Goal: Task Accomplishment & Management: Manage account settings

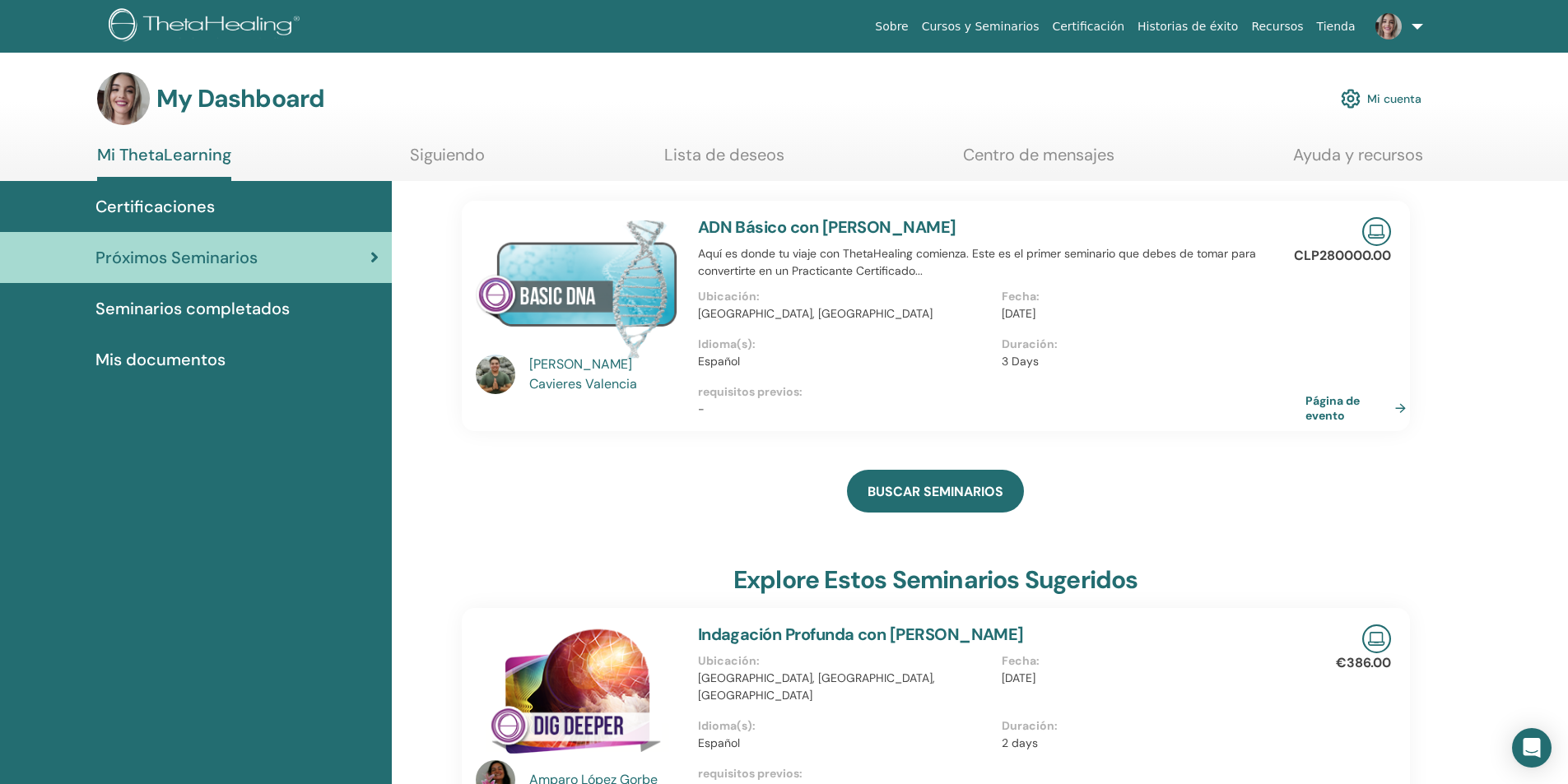
scroll to position [3, 0]
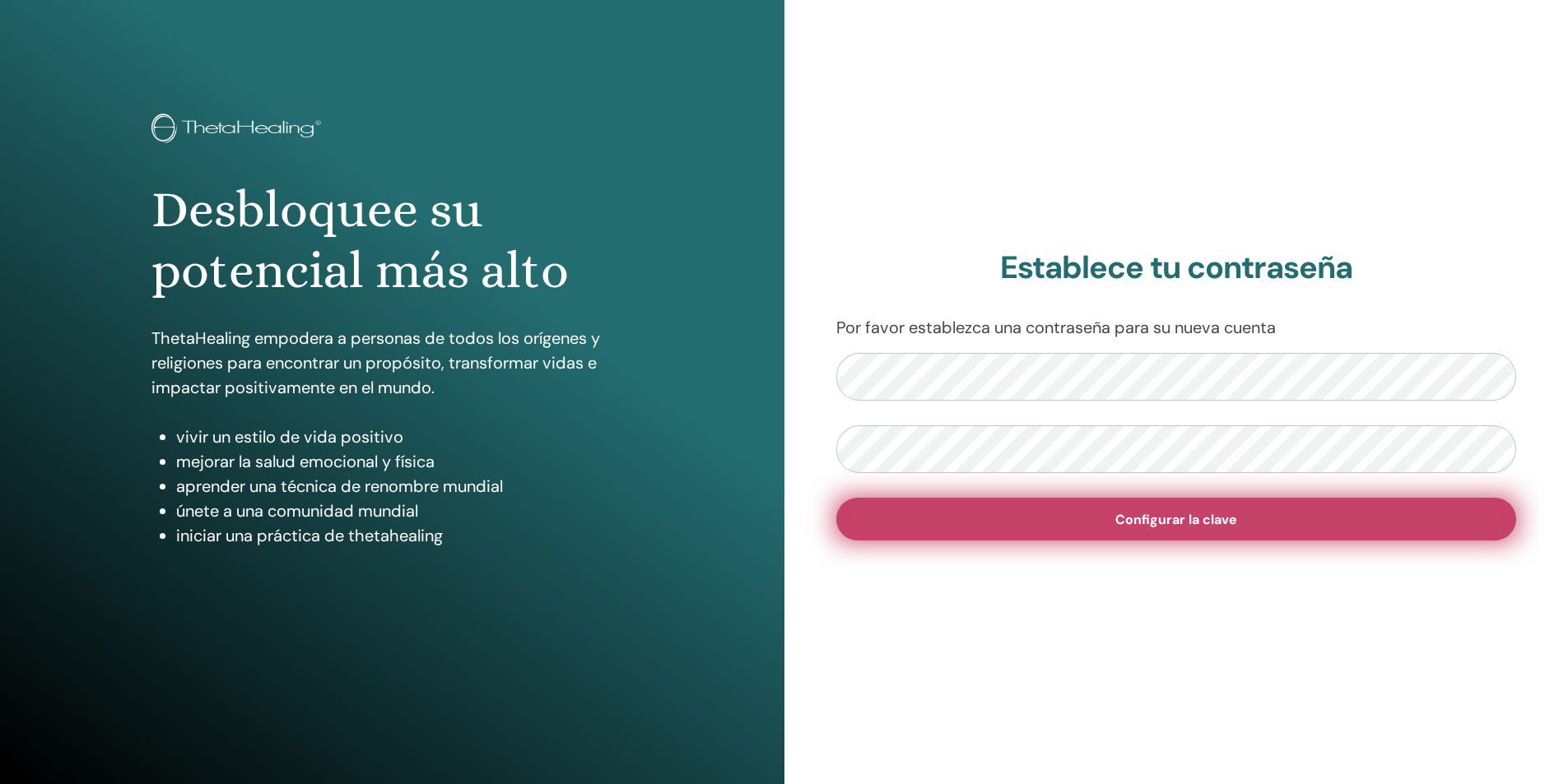
click at [1141, 532] on button "Configurar la clave" at bounding box center [1177, 519] width 681 height 43
click at [1077, 533] on button "Configurar la clave" at bounding box center [1177, 519] width 681 height 43
click at [1079, 520] on button "Configurar la clave" at bounding box center [1177, 519] width 681 height 43
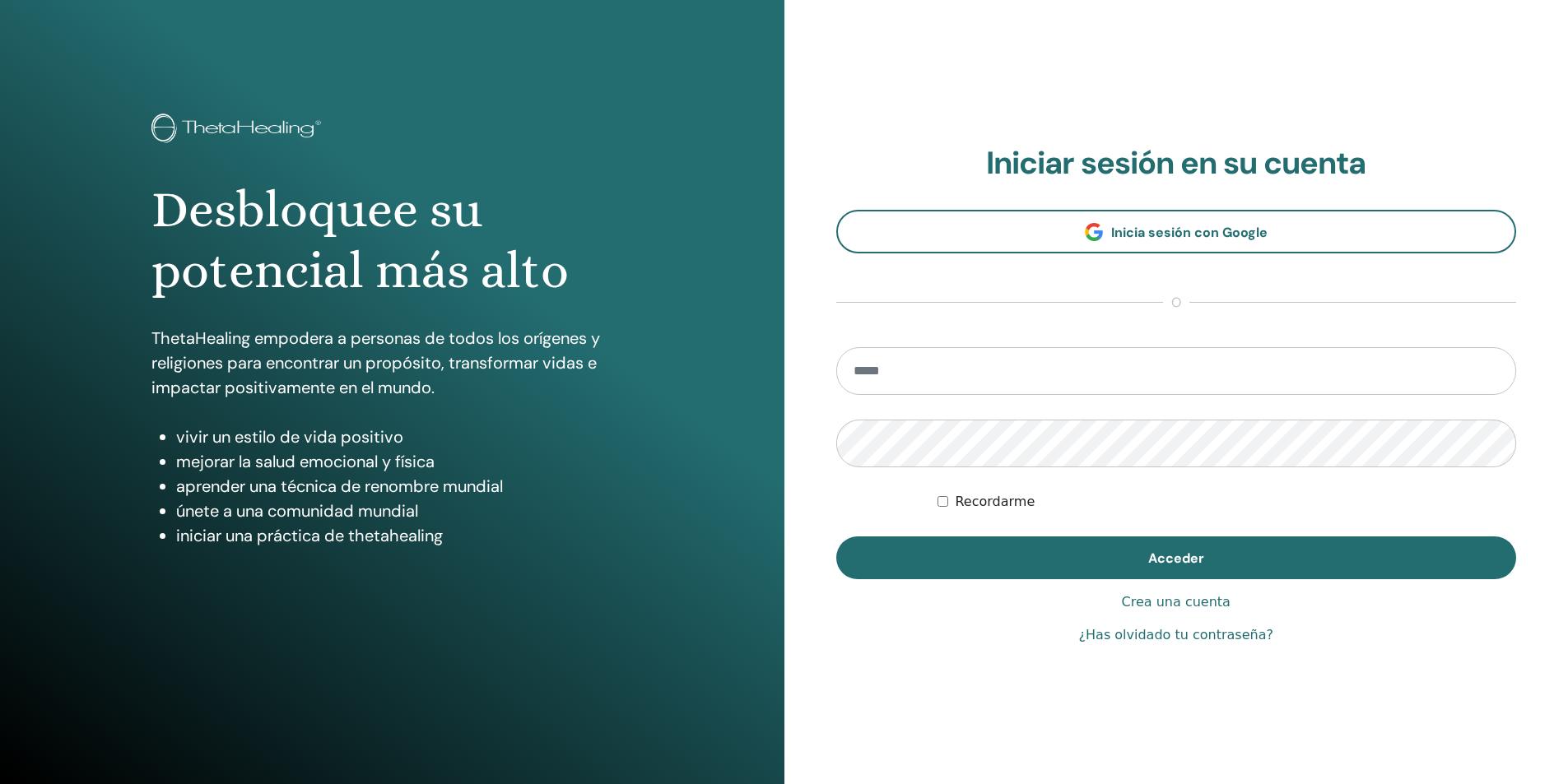
click at [960, 366] on input "email" at bounding box center [1177, 371] width 681 height 48
type input "**********"
click at [1126, 635] on link "¿Has olvidado tu contraseña?" at bounding box center [1177, 634] width 194 height 19
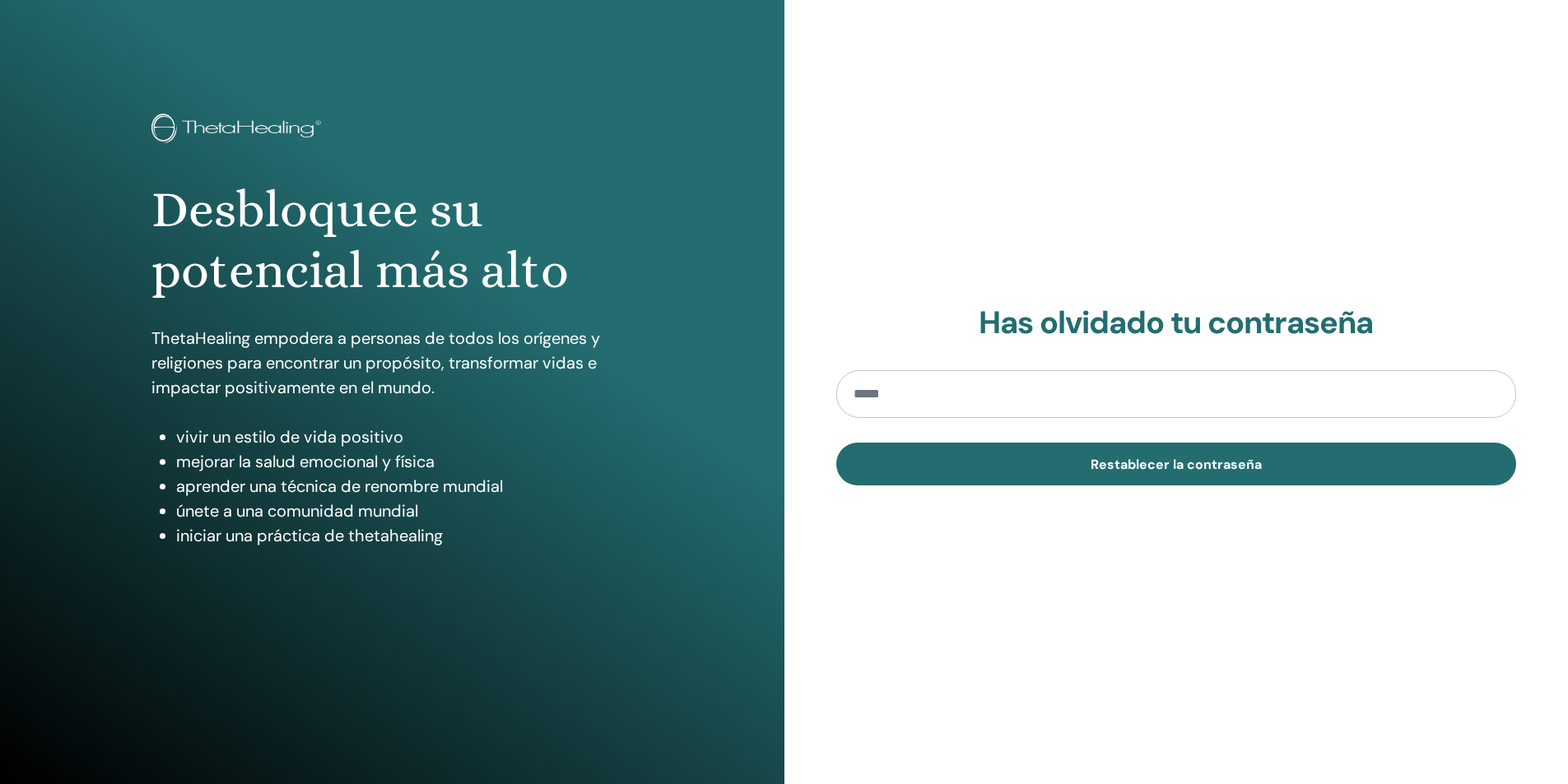
click at [1088, 400] on input "email" at bounding box center [1177, 394] width 681 height 48
type input "**********"
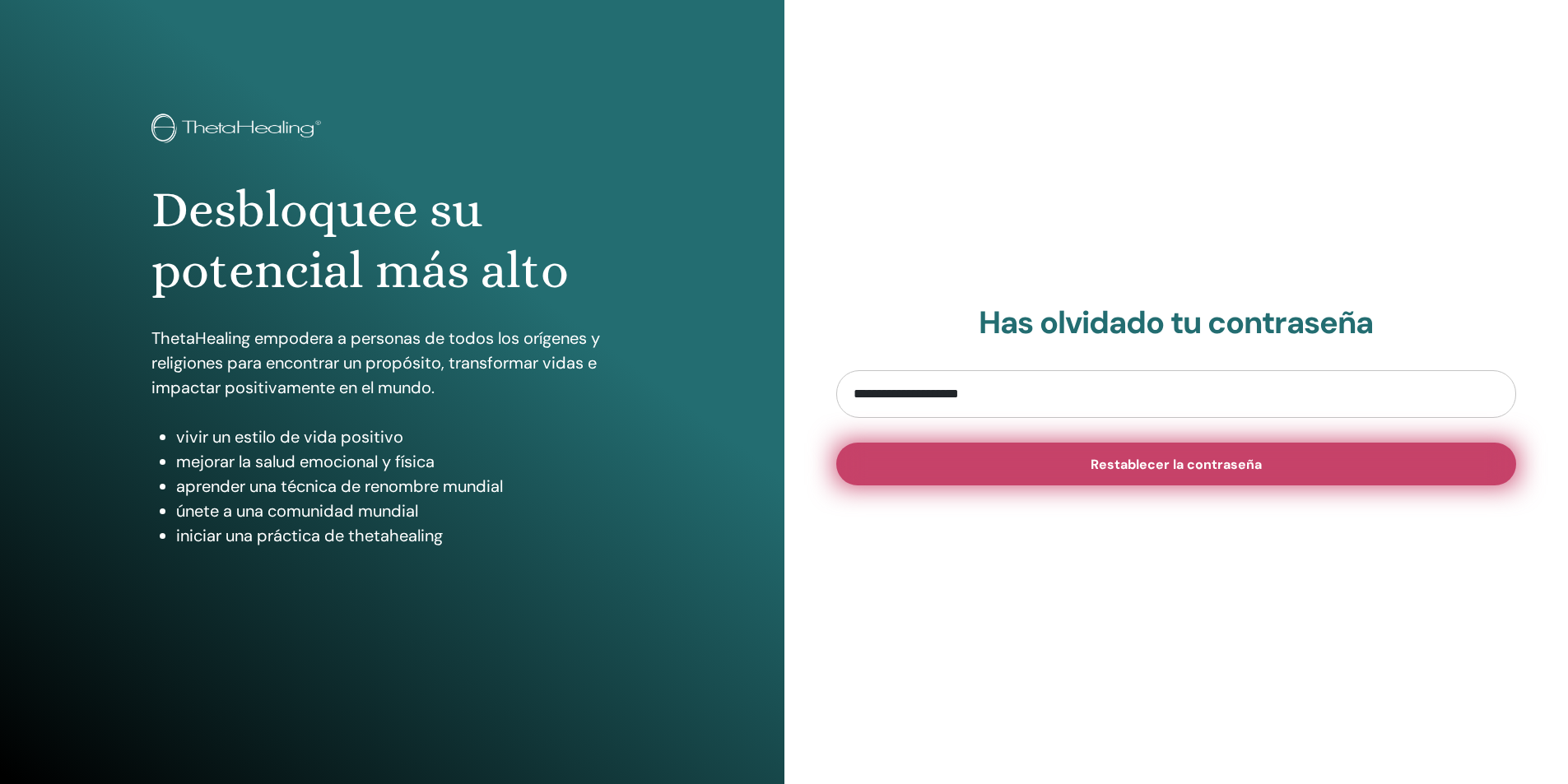
click at [1030, 476] on button "Restablecer la contraseña" at bounding box center [1177, 464] width 681 height 43
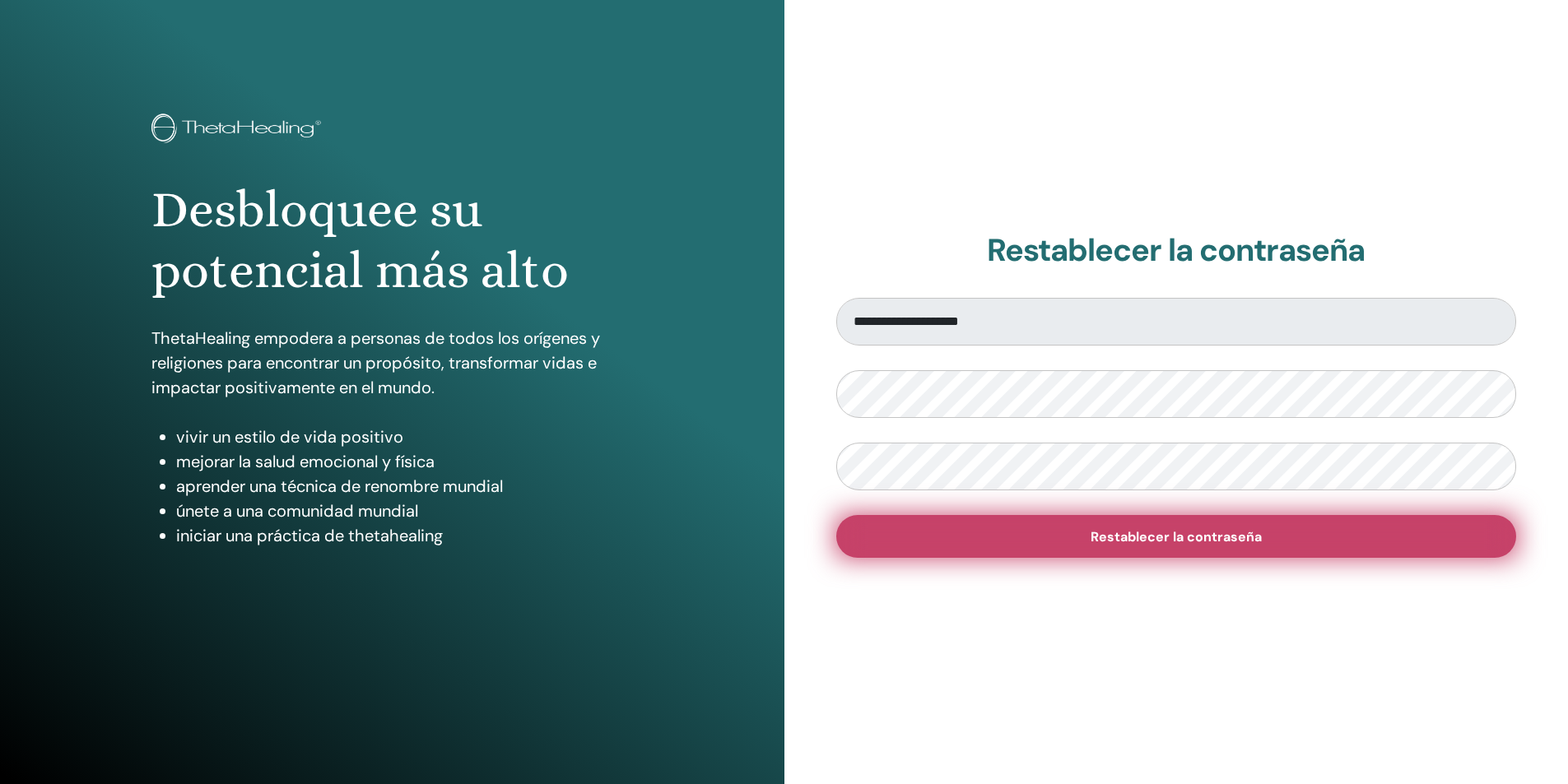
click at [1200, 543] on span "Restablecer la contraseña" at bounding box center [1176, 536] width 171 height 18
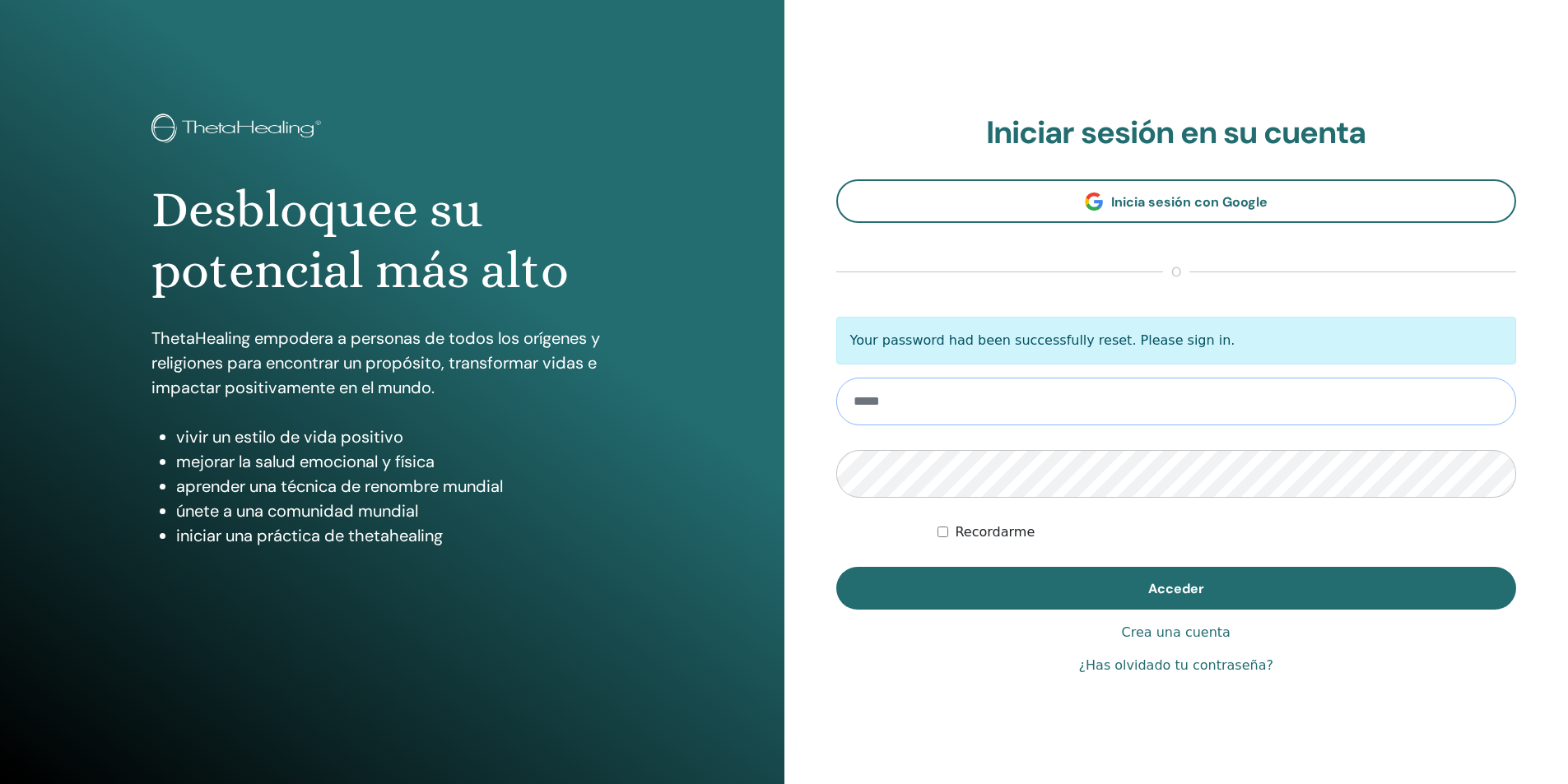
type input "**********"
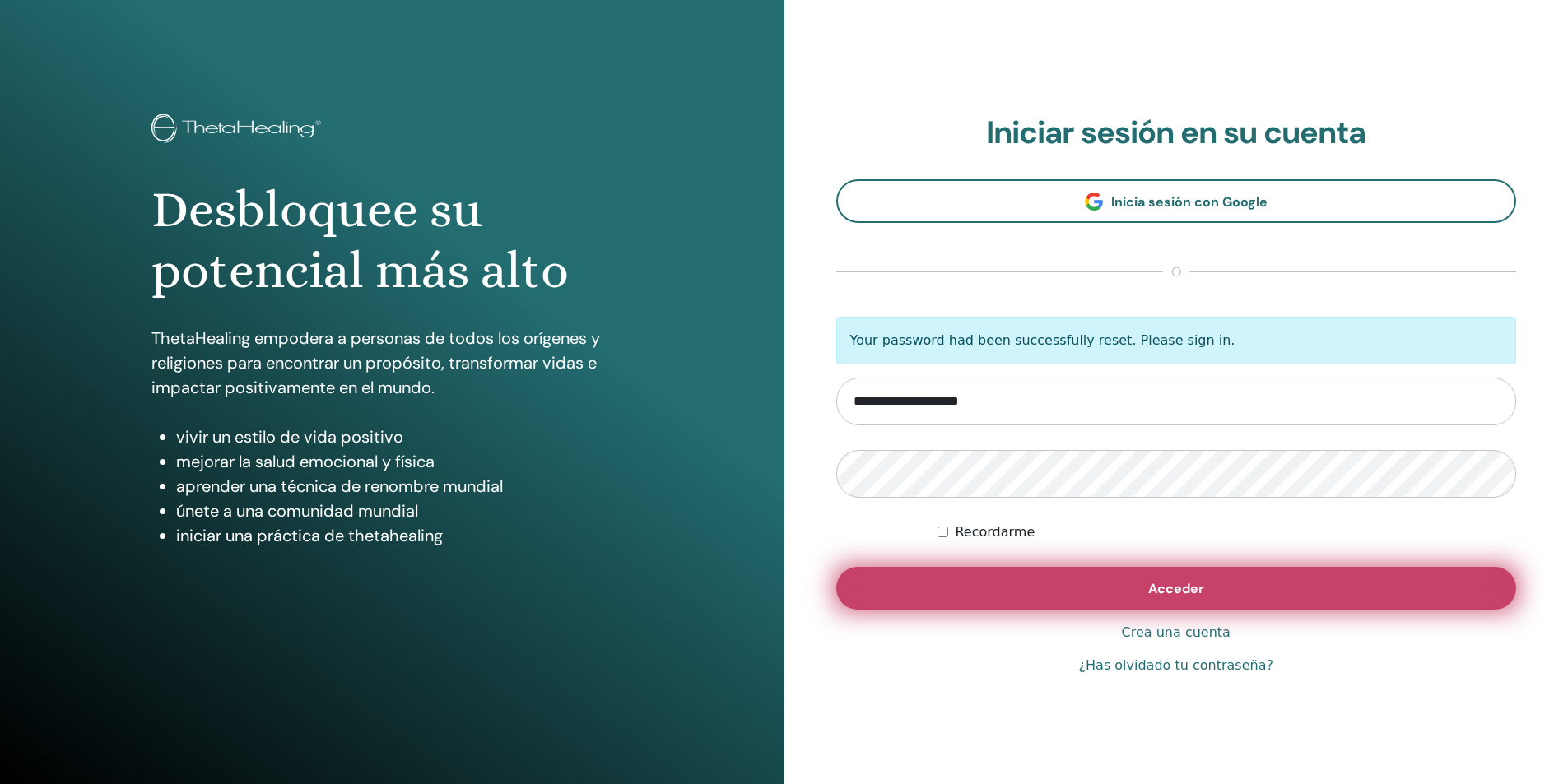
click at [990, 582] on button "Acceder" at bounding box center [1177, 588] width 681 height 43
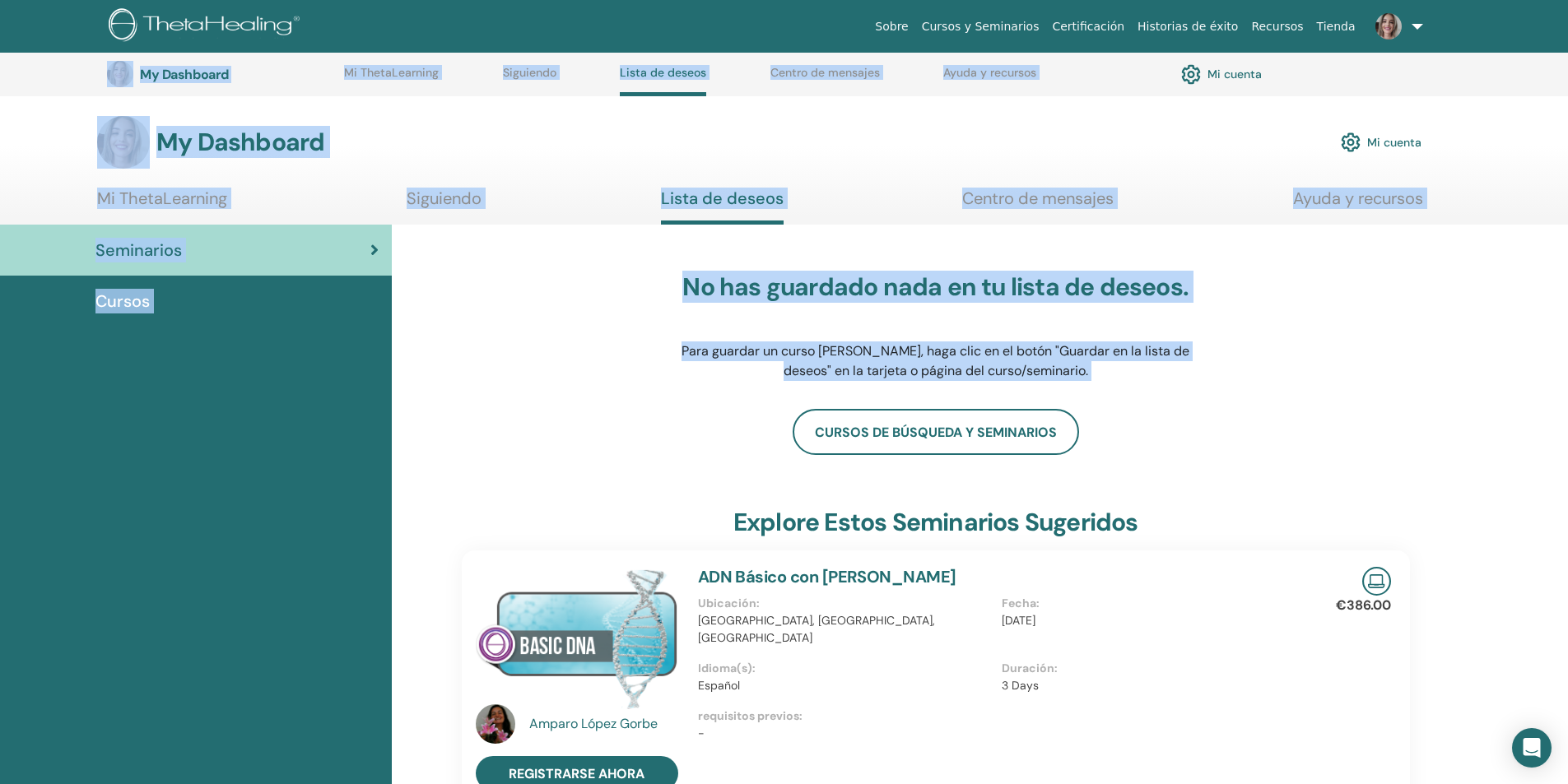
drag, startPoint x: 1556, startPoint y: 21, endPoint x: 1563, endPoint y: -71, distance: 92.3
click at [1563, 0] on html "Sobre Cursos y Seminarios Certificación Historias de éxito Recursos [GEOGRAPHIC…" at bounding box center [784, 392] width 1568 height 784
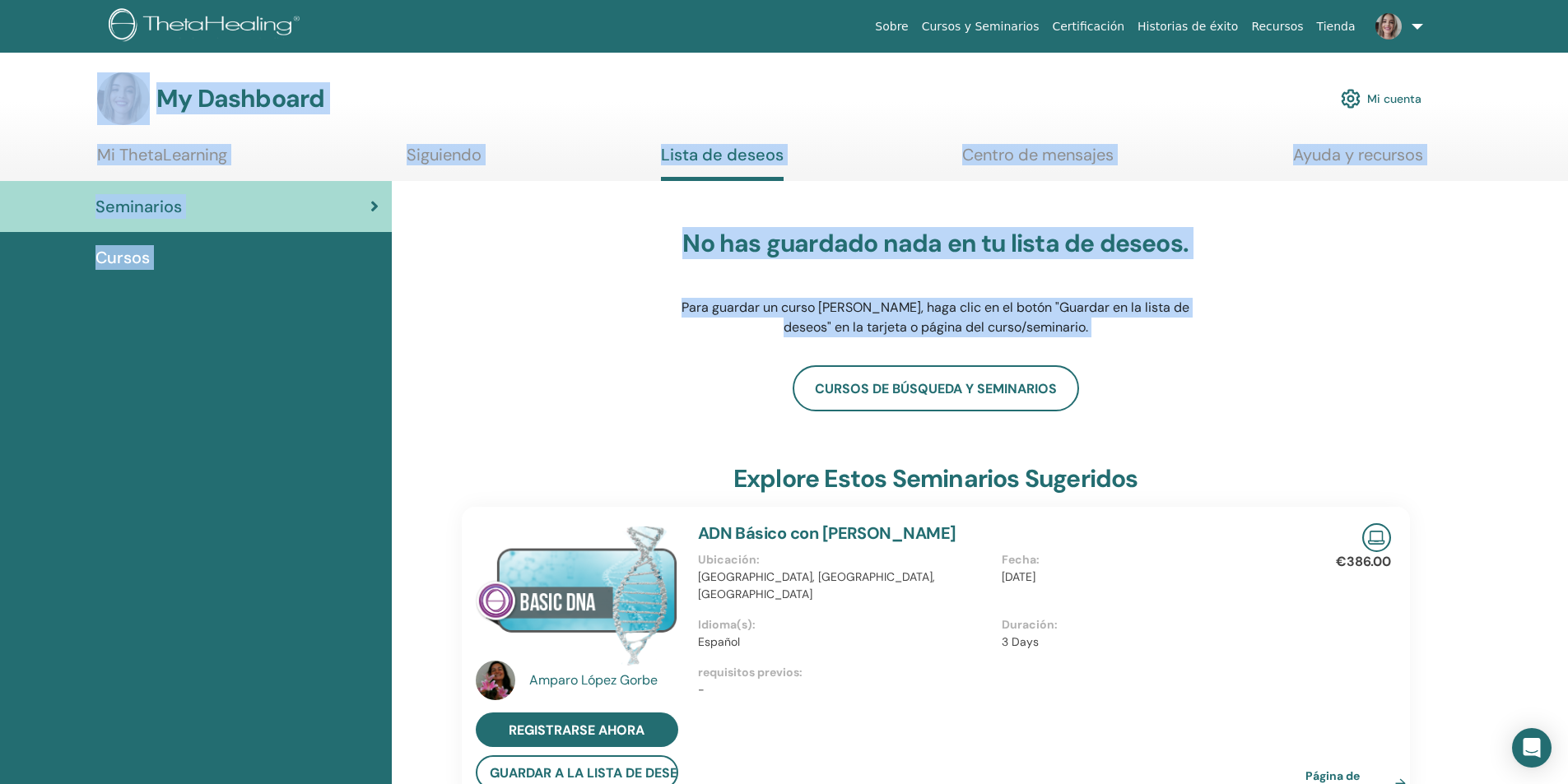
click at [1369, 382] on div "Cursos de búsqueda y seminarios" at bounding box center [935, 388] width 948 height 46
